Goal: Transaction & Acquisition: Book appointment/travel/reservation

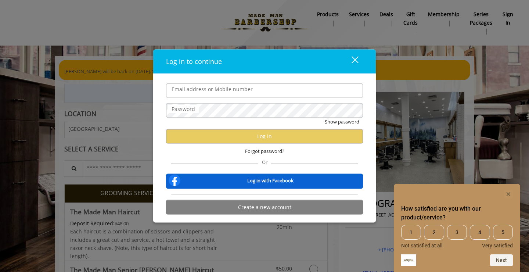
click at [209, 94] on form "Email address or Mobile number Password Show password Log in Forgot password? O…" at bounding box center [264, 150] width 197 height 135
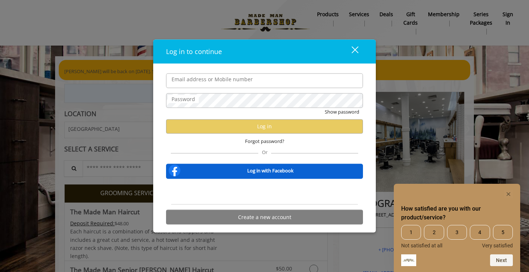
click at [205, 86] on input "Email address or Mobile number" at bounding box center [264, 80] width 197 height 15
type input "**********"
click at [187, 103] on label "Password" at bounding box center [183, 99] width 31 height 8
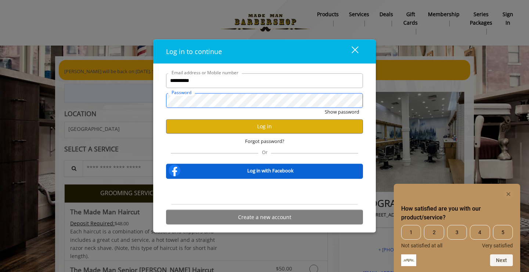
click at [341, 112] on button "Show password" at bounding box center [342, 112] width 35 height 8
click at [253, 125] on button "Log in" at bounding box center [264, 126] width 197 height 14
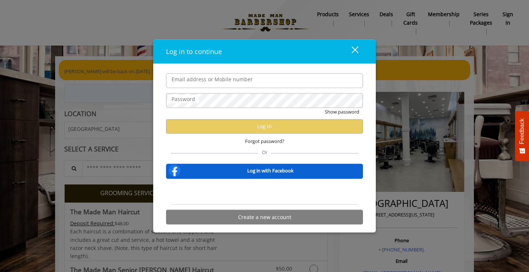
click at [359, 44] on div "Log in to continue close" at bounding box center [264, 51] width 222 height 24
click at [355, 46] on button "close" at bounding box center [350, 51] width 25 height 15
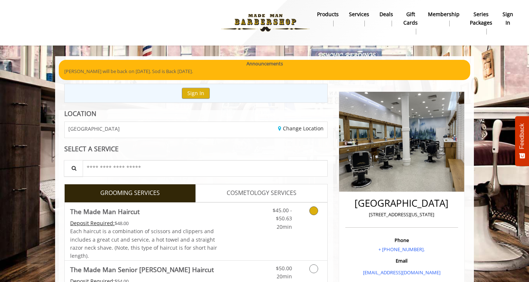
click at [307, 206] on link "Grooming services" at bounding box center [312, 217] width 19 height 28
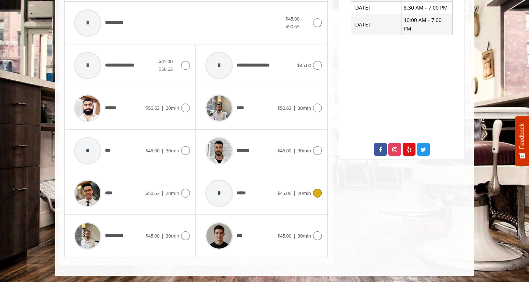
scroll to position [317, 0]
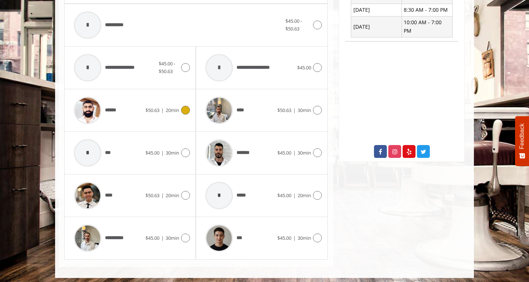
click at [132, 106] on div "******" at bounding box center [107, 110] width 75 height 35
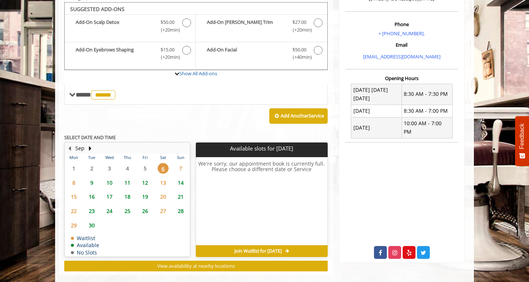
scroll to position [216, 0]
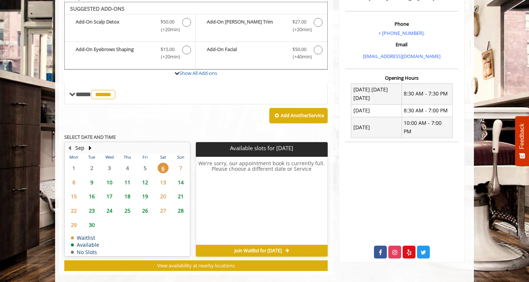
click at [91, 177] on span "9" at bounding box center [91, 182] width 11 height 11
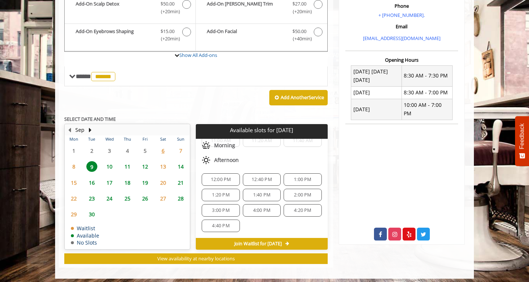
scroll to position [25, 0]
